Goal: Complete application form

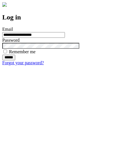
type input "**********"
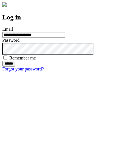
click at [15, 67] on input "******" at bounding box center [8, 64] width 13 height 6
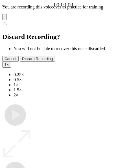
type input "**********"
